Goal: Navigation & Orientation: Find specific page/section

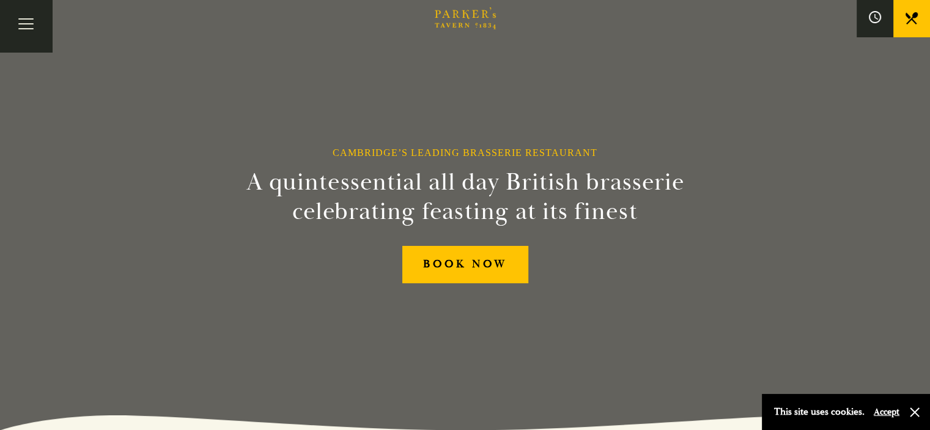
click at [0, 0] on link "Afternoon Tea" at bounding box center [0, 0] width 0 height 0
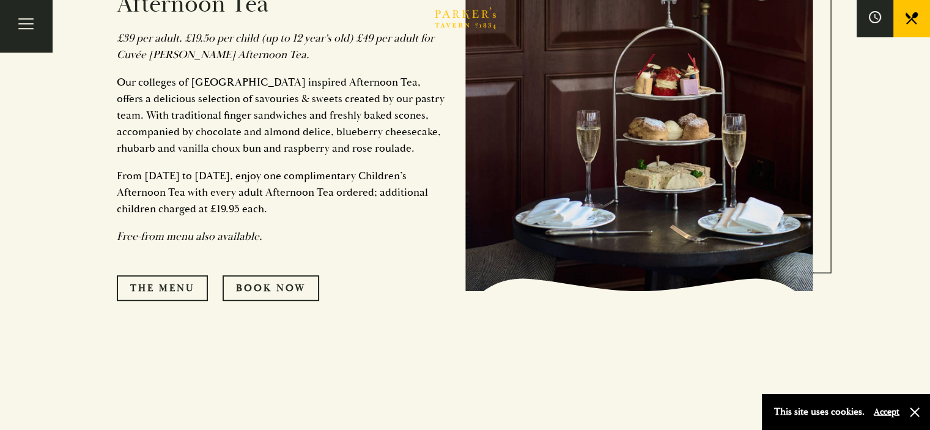
scroll to position [551, 0]
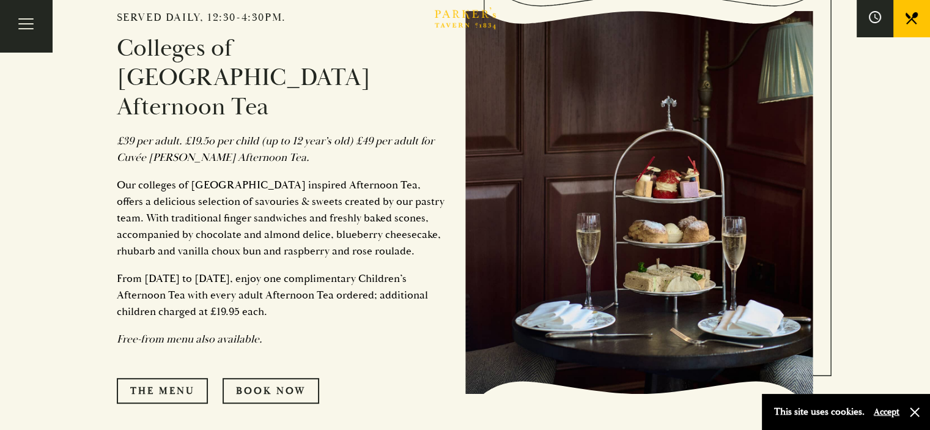
click at [0, 0] on link "All That Jazz" at bounding box center [0, 0] width 0 height 0
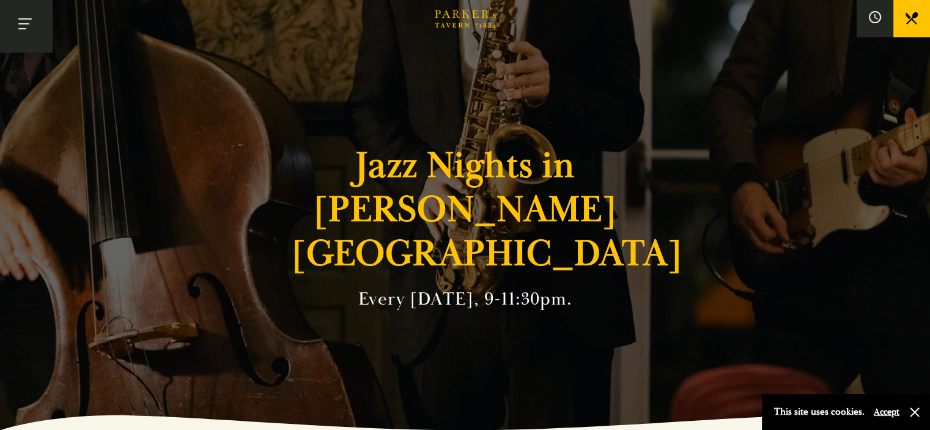
click at [39, 37] on button "Toggle navigation" at bounding box center [26, 26] width 52 height 52
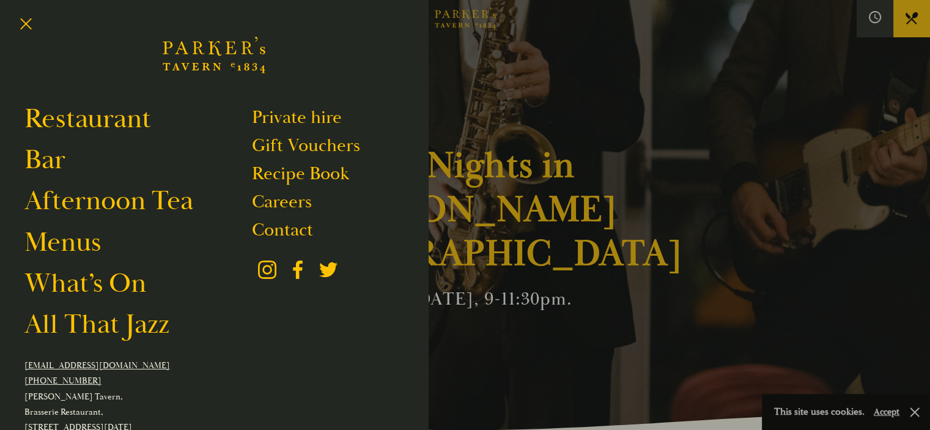
click at [529, 171] on div at bounding box center [465, 215] width 930 height 430
